Goal: Information Seeking & Learning: Learn about a topic

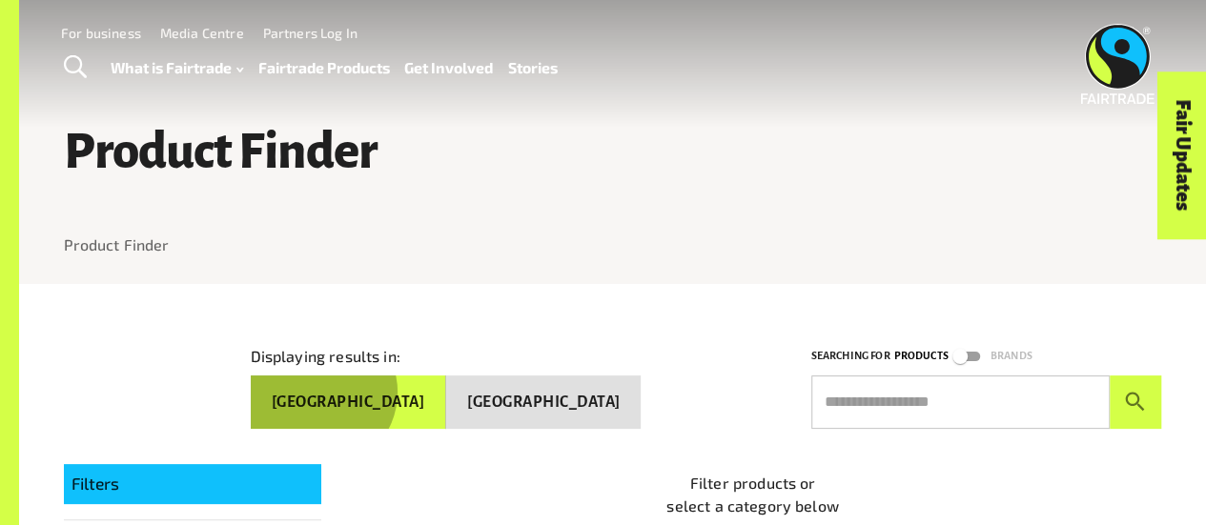
click at [446, 389] on button "[GEOGRAPHIC_DATA]" at bounding box center [348, 402] width 195 height 53
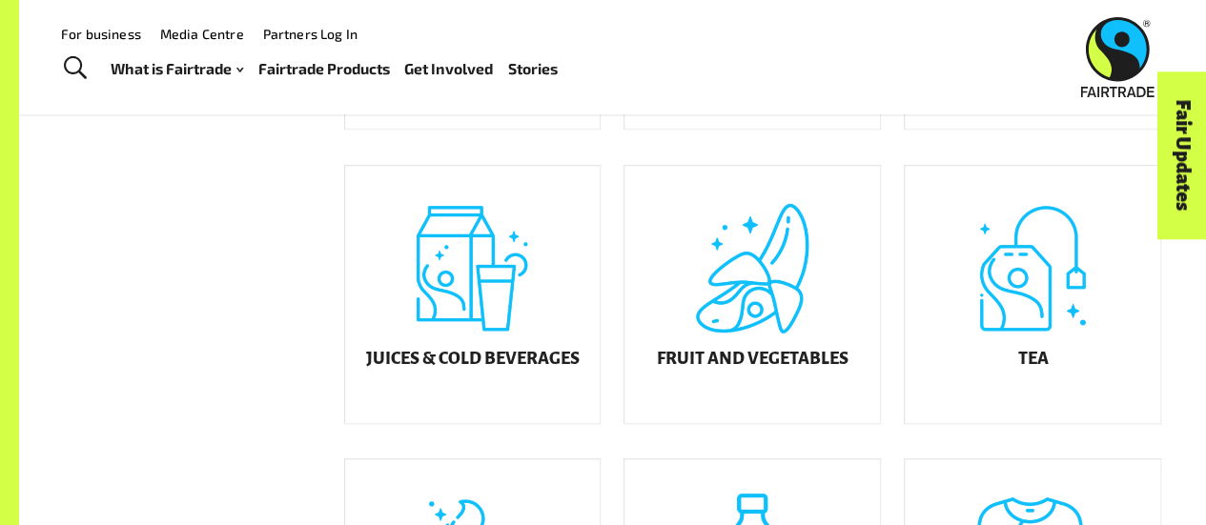
scroll to position [545, 0]
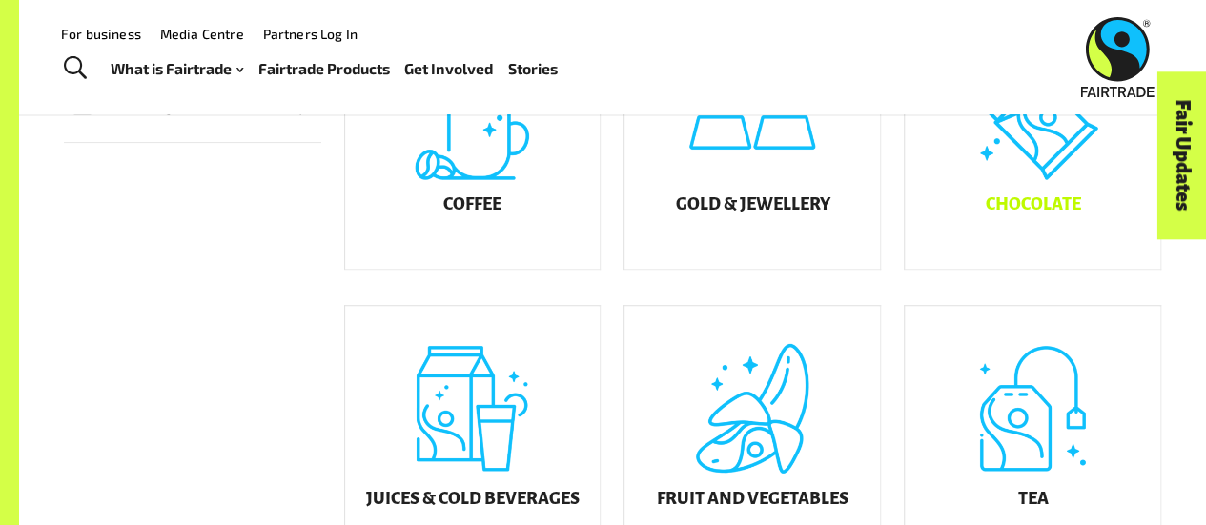
click at [1041, 161] on div "Chocolate" at bounding box center [1032, 139] width 255 height 257
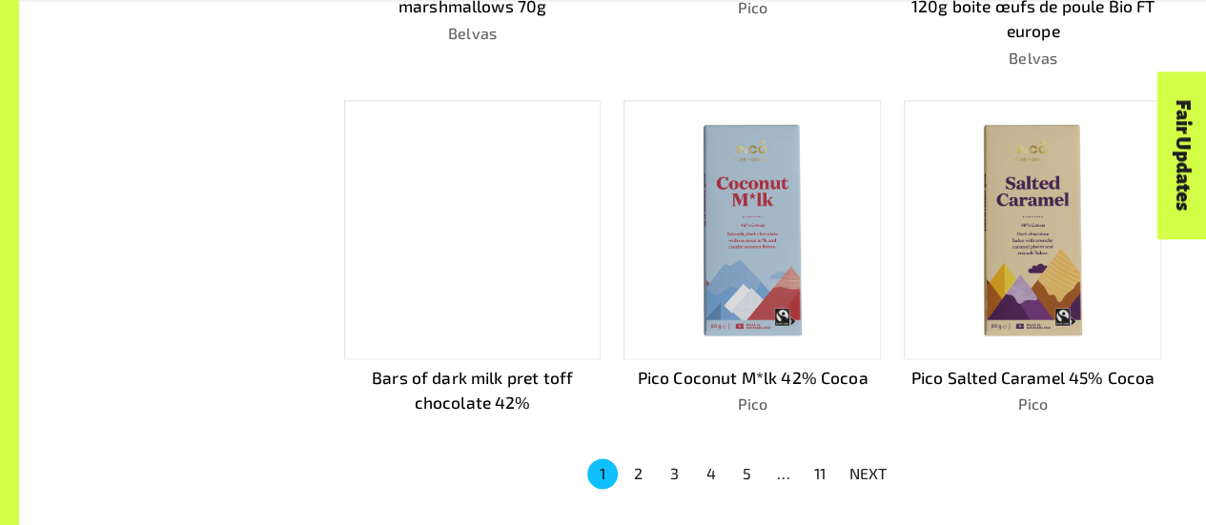
scroll to position [1216, 0]
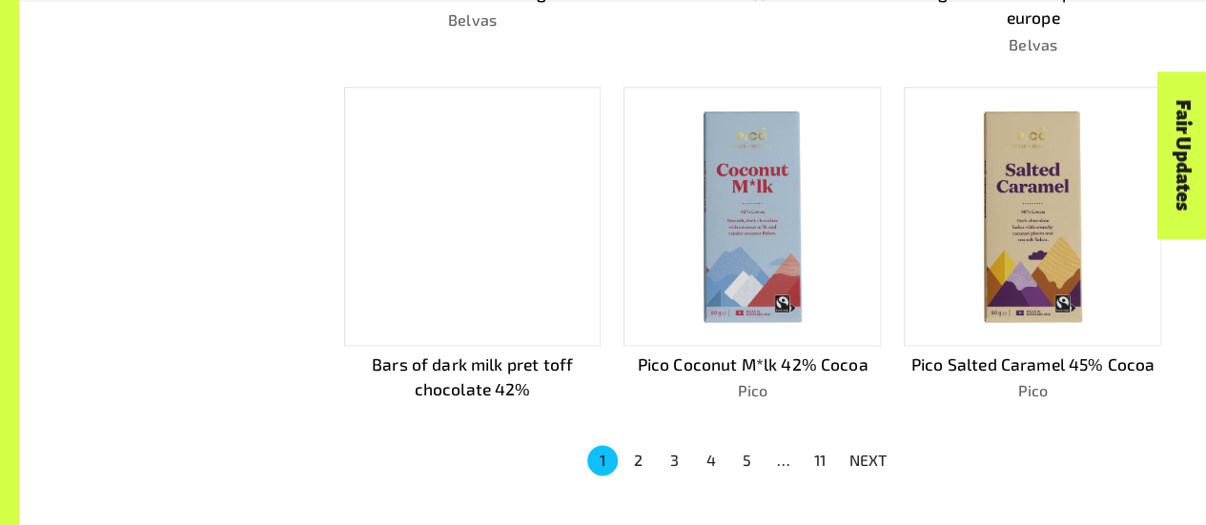
click at [634, 459] on button "2" at bounding box center [638, 460] width 31 height 31
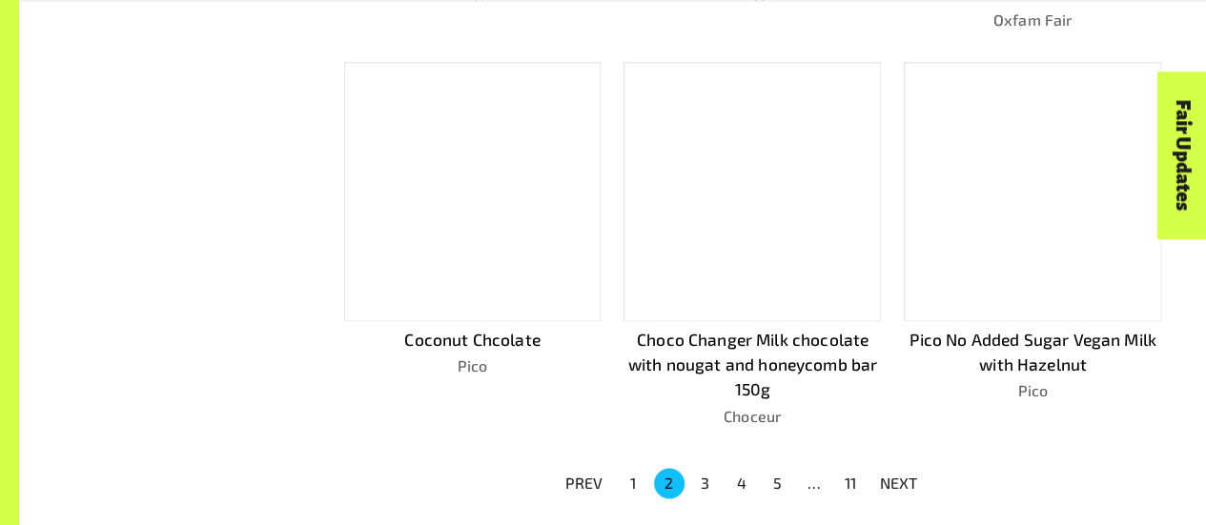
scroll to position [1239, 0]
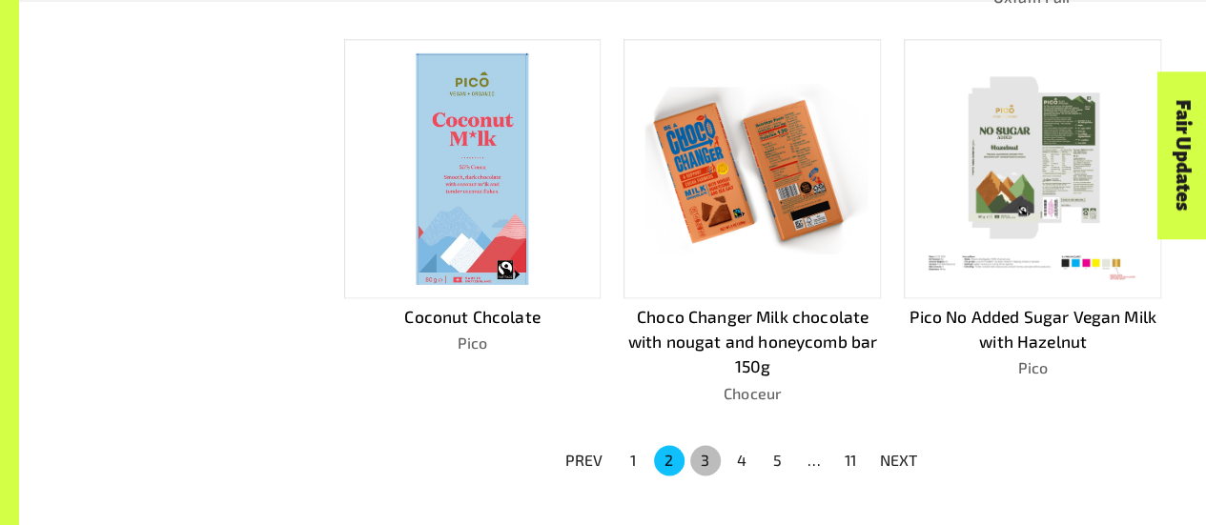
click at [710, 448] on button "3" at bounding box center [705, 460] width 31 height 31
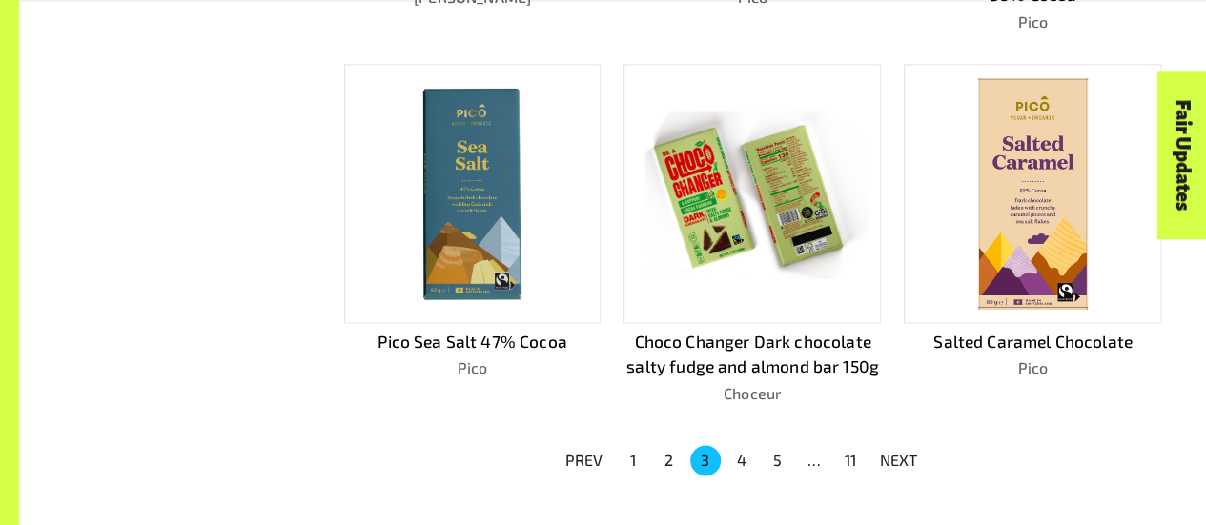
click at [745, 460] on button "4" at bounding box center [741, 460] width 31 height 31
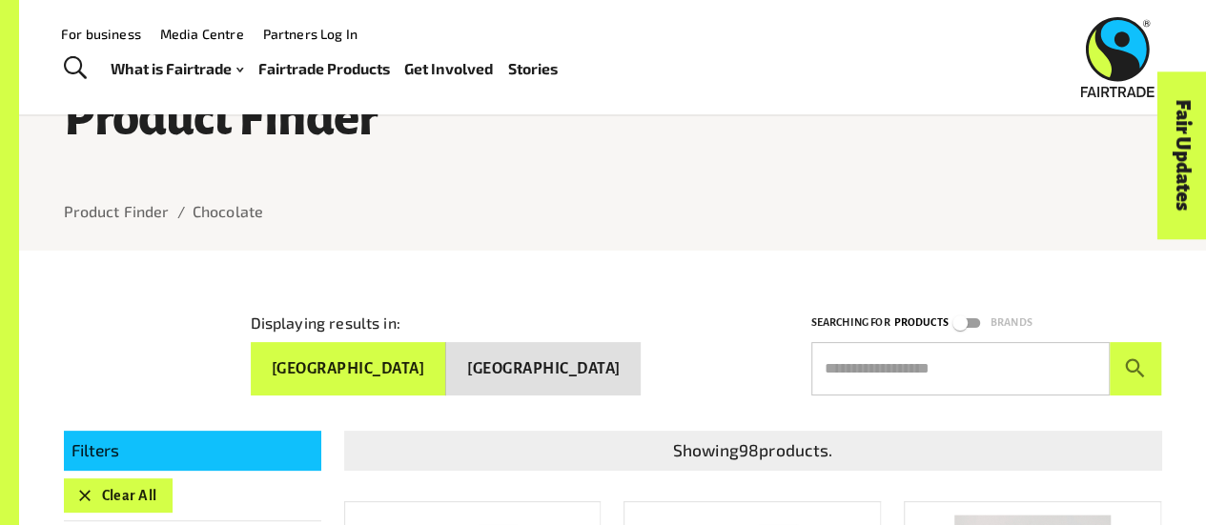
scroll to position [0, 0]
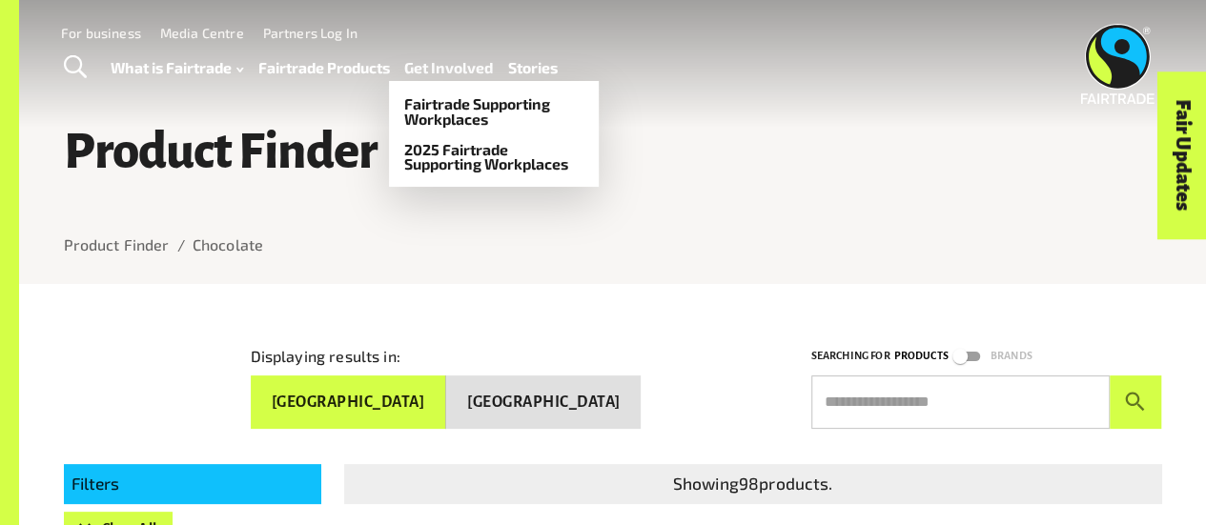
click at [473, 66] on link "Get Involved" at bounding box center [448, 67] width 89 height 27
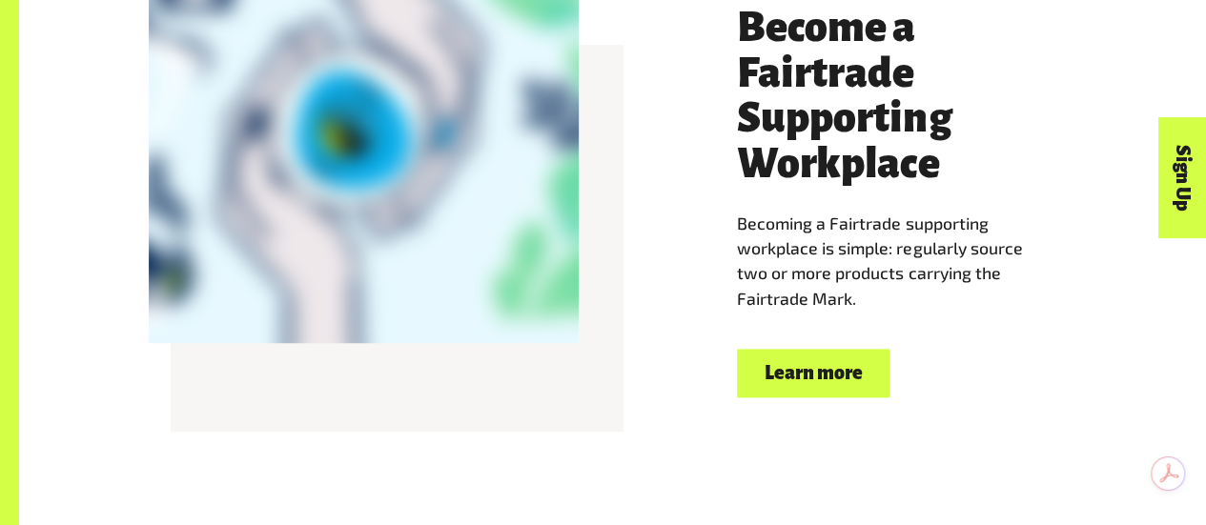
scroll to position [1016, 0]
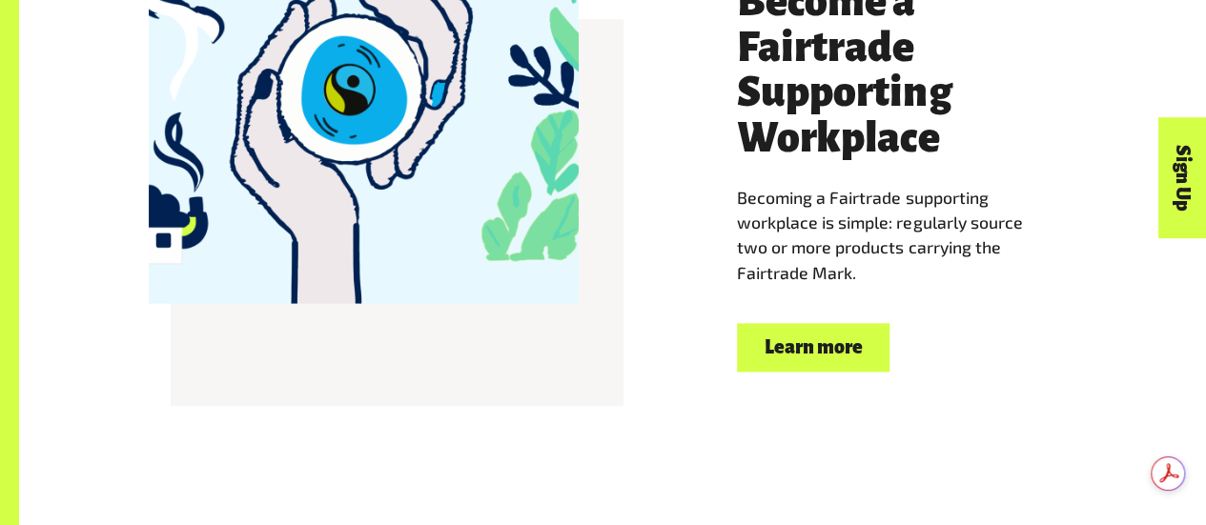
click at [827, 355] on link "Learn more" at bounding box center [813, 347] width 153 height 49
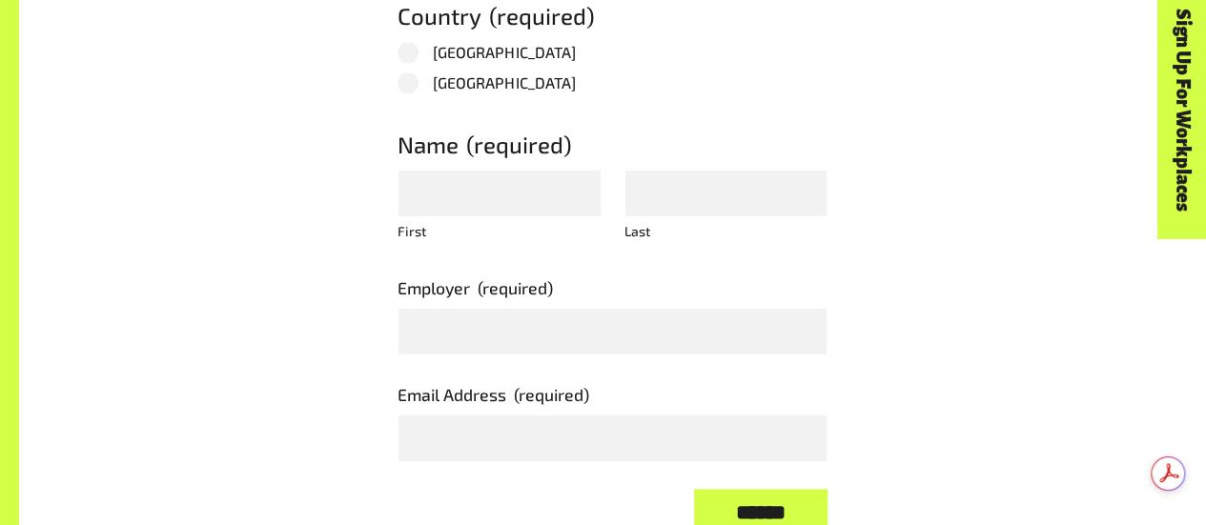
scroll to position [4458, 0]
